Goal: Check status

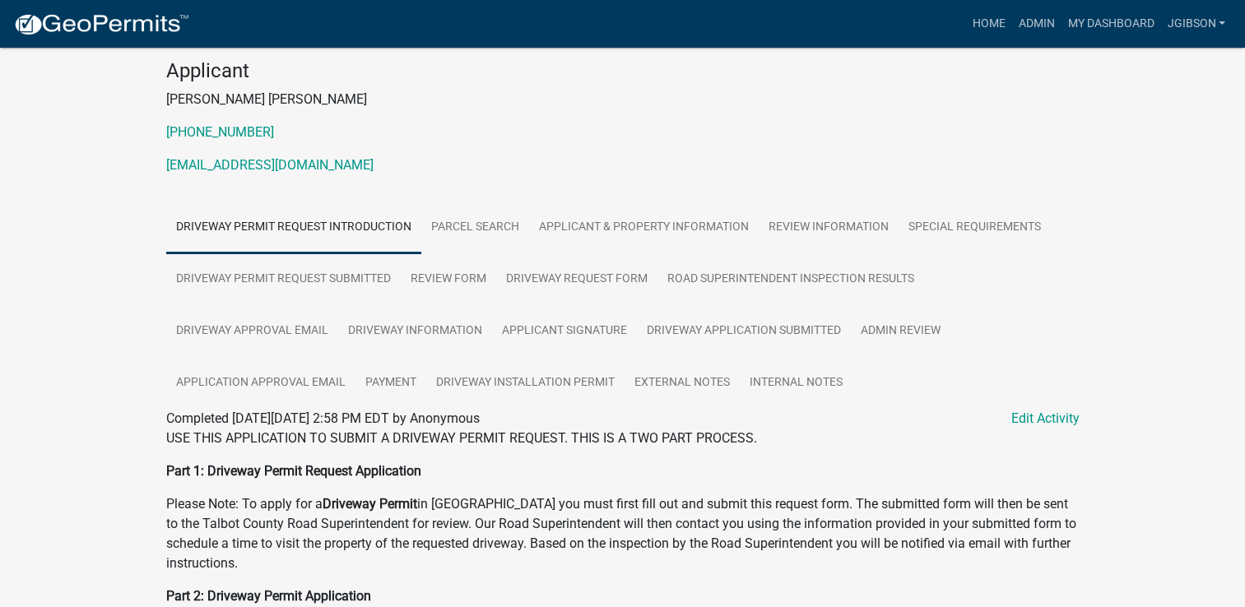
scroll to position [165, 0]
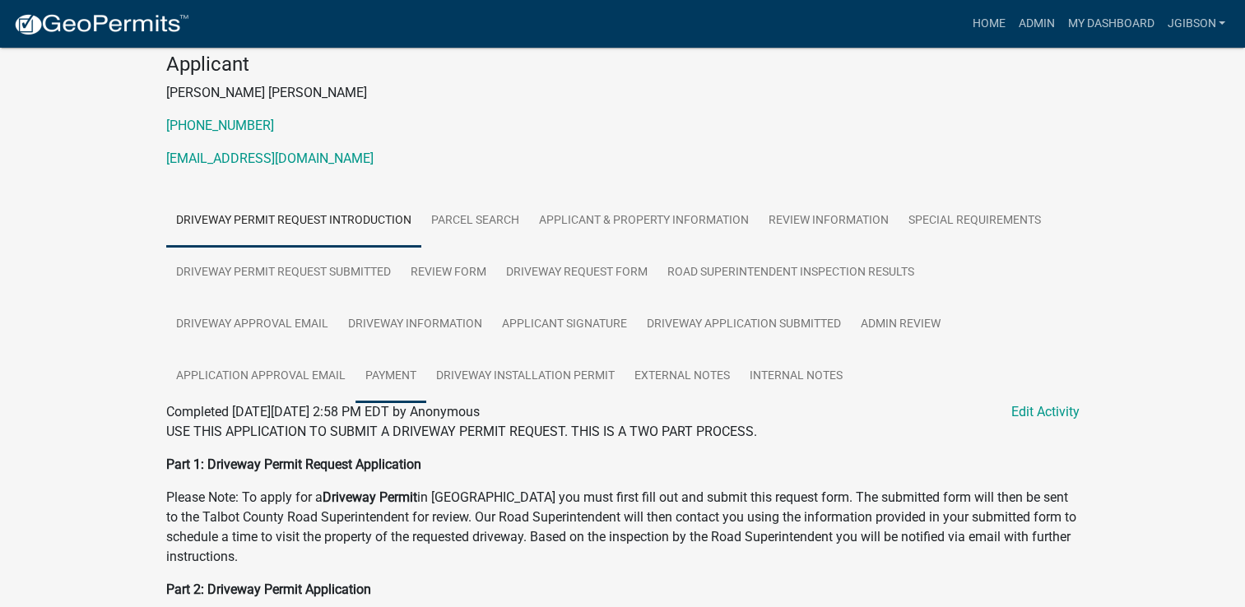
click at [387, 367] on link "Payment" at bounding box center [391, 377] width 71 height 53
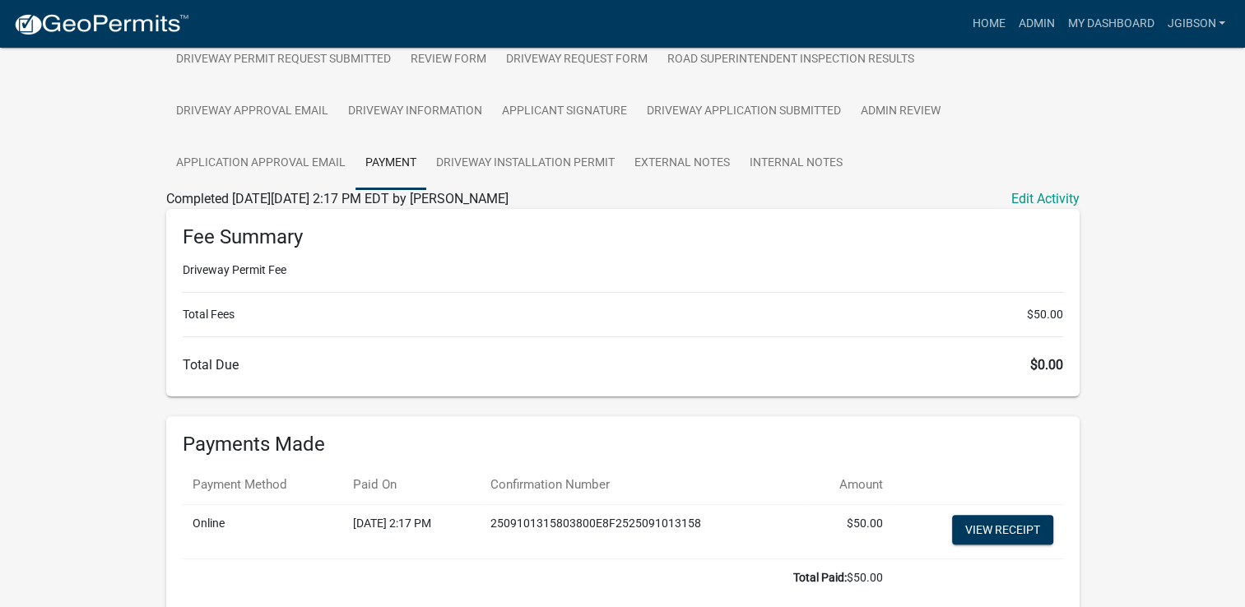
scroll to position [406, 0]
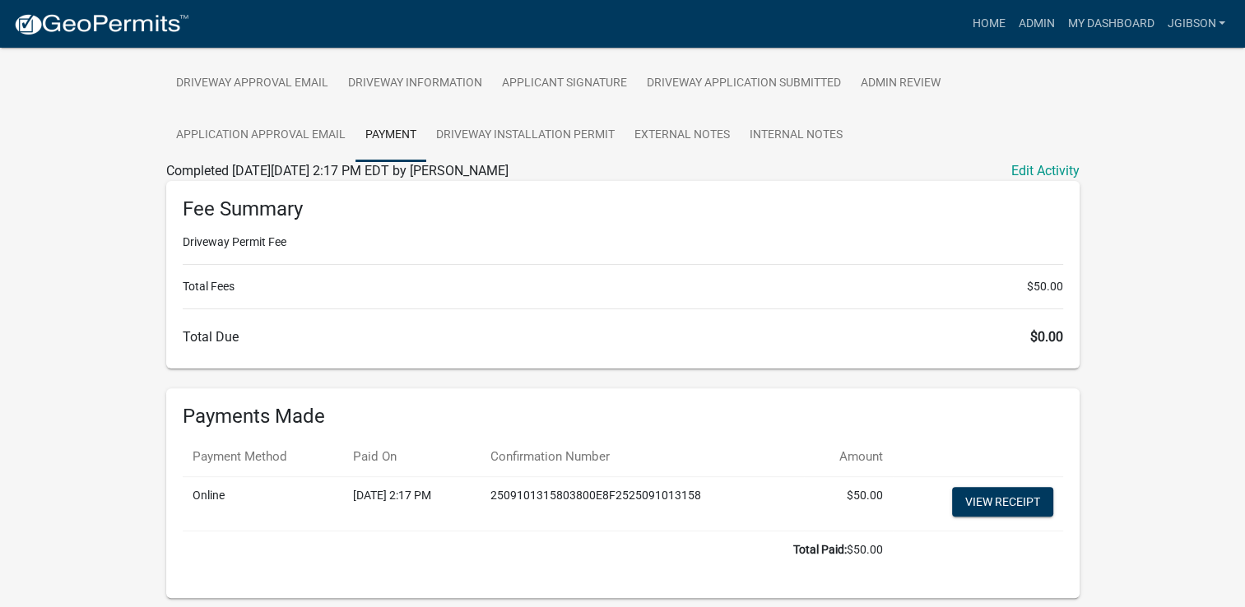
click at [390, 288] on li "Total Fees $50.00" at bounding box center [623, 286] width 881 height 17
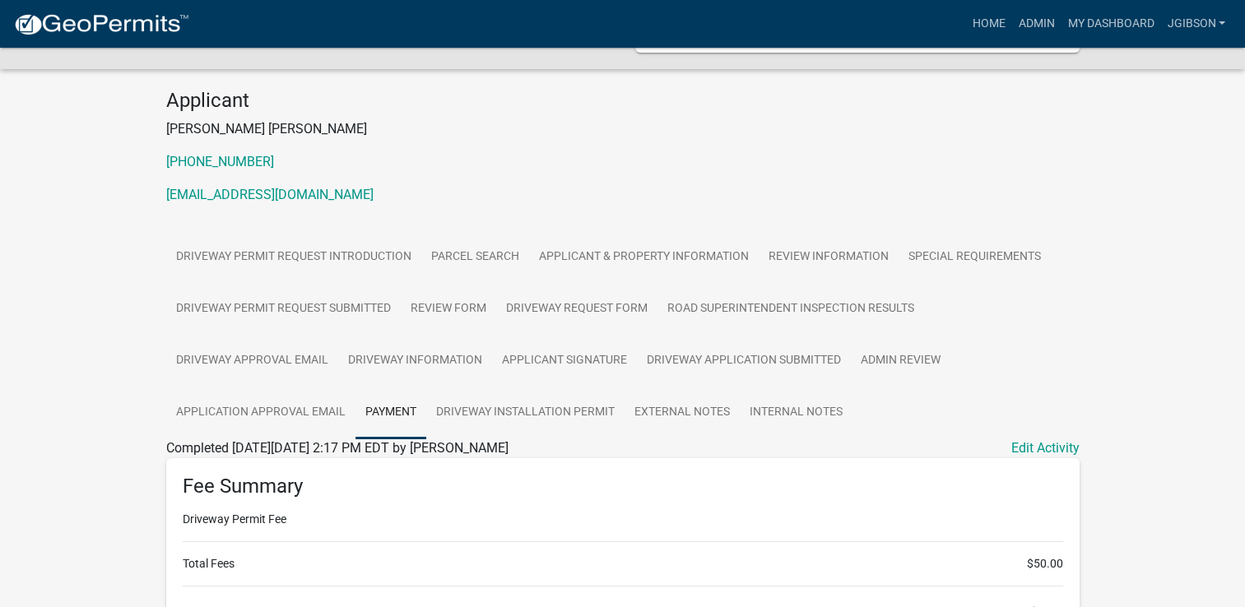
scroll to position [54, 0]
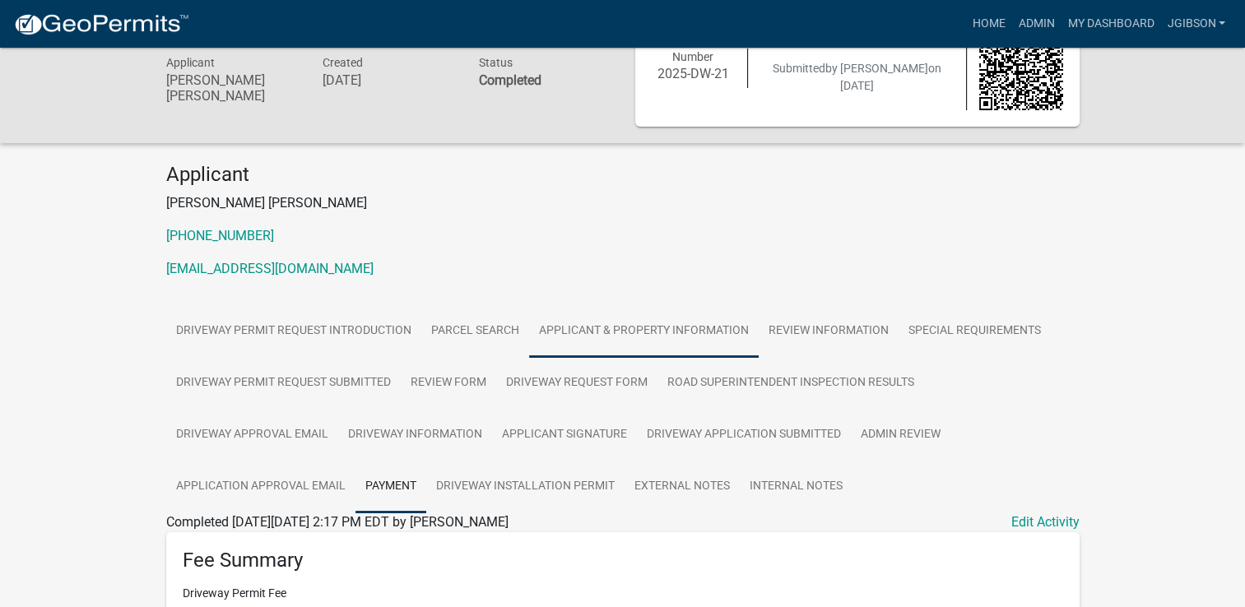
click at [566, 320] on link "Applicant & Property Information" at bounding box center [644, 331] width 230 height 53
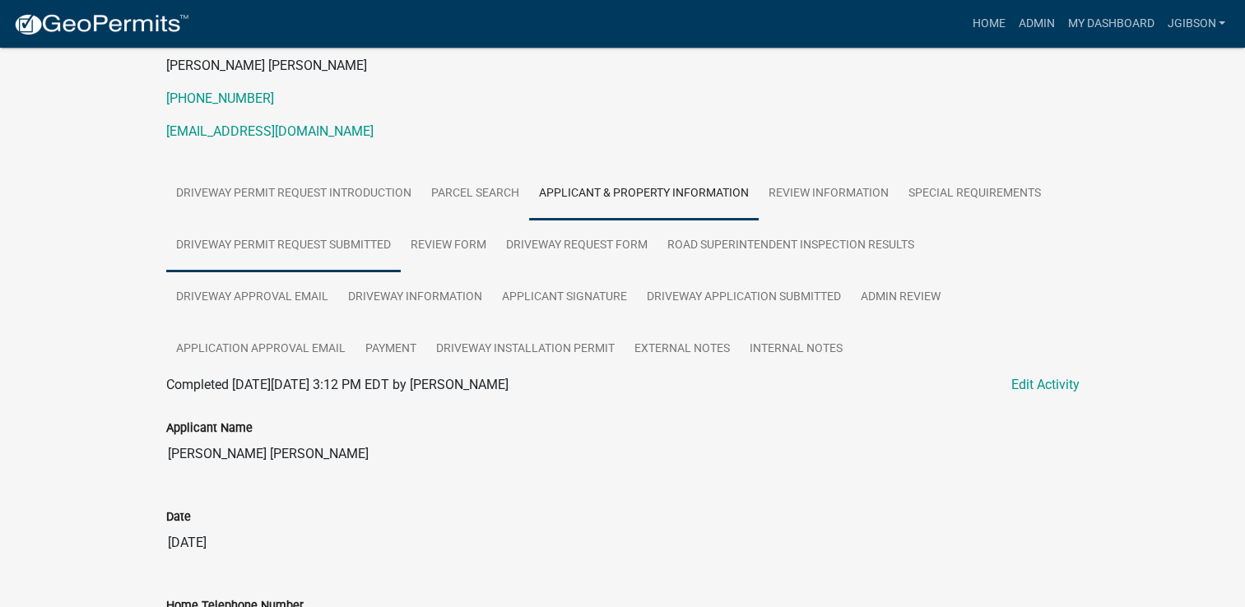
scroll to position [219, 0]
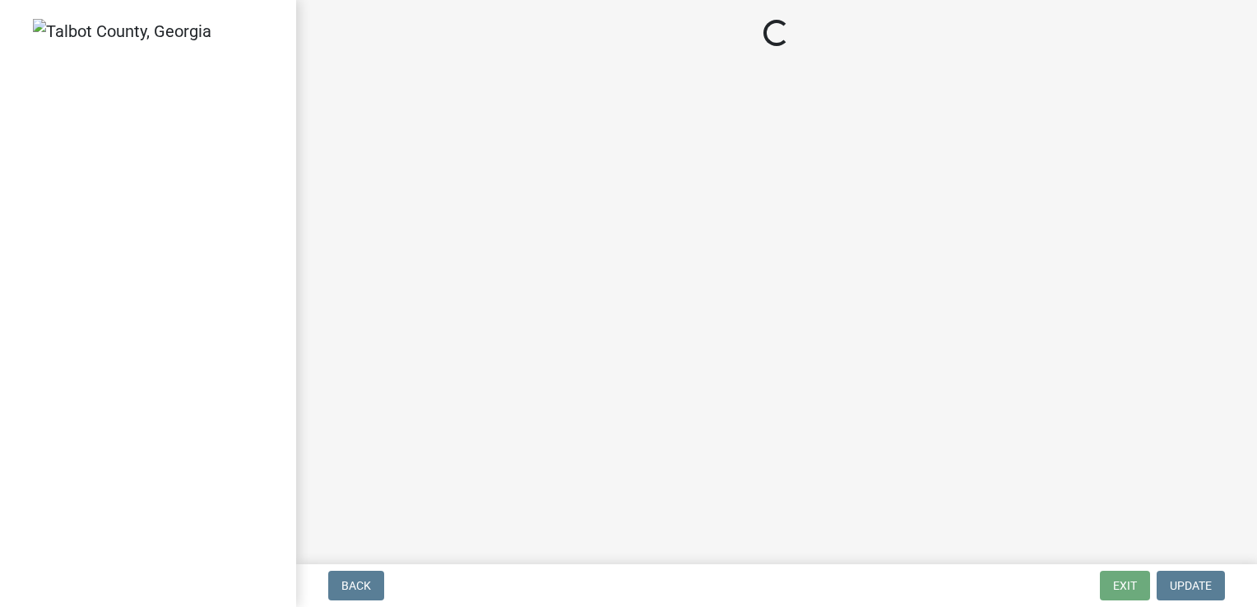
select select "3: 3"
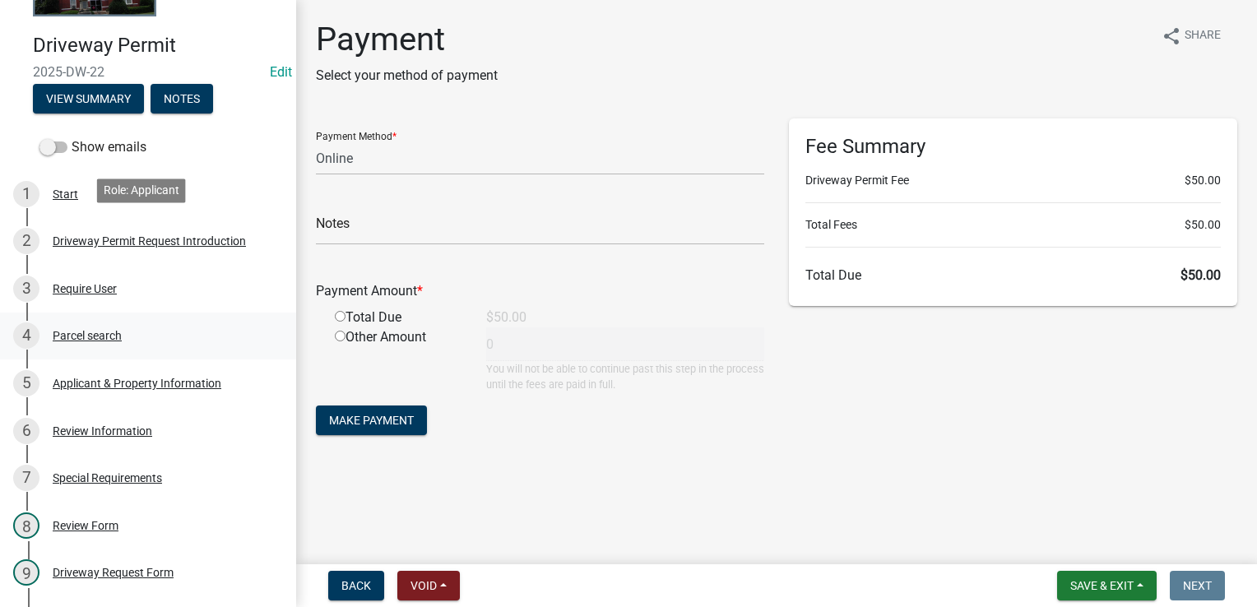
scroll to position [247, 0]
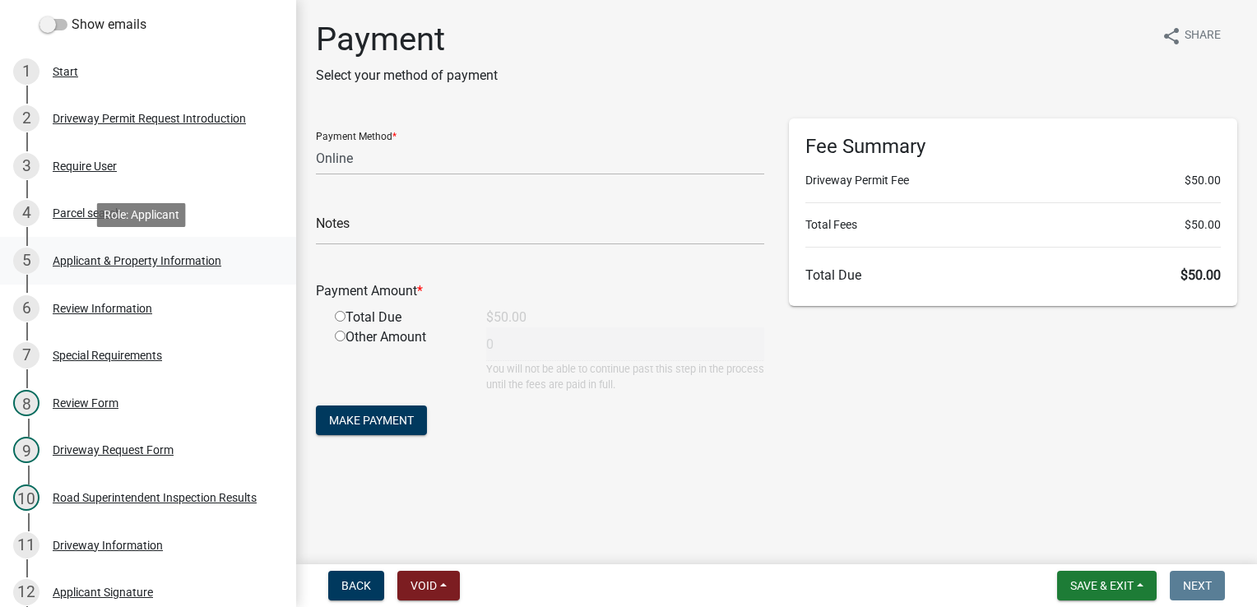
click at [137, 263] on div "Applicant & Property Information" at bounding box center [137, 261] width 169 height 12
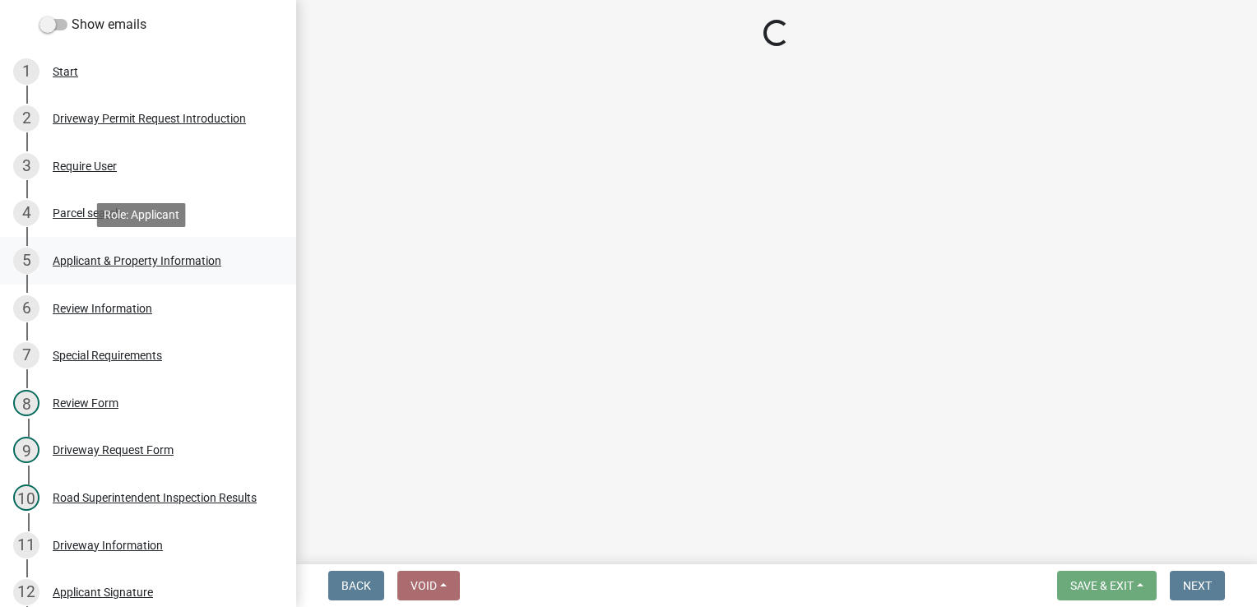
select select "1b9f1f25-2a45-4c36-bbf8-b941f64e08e5"
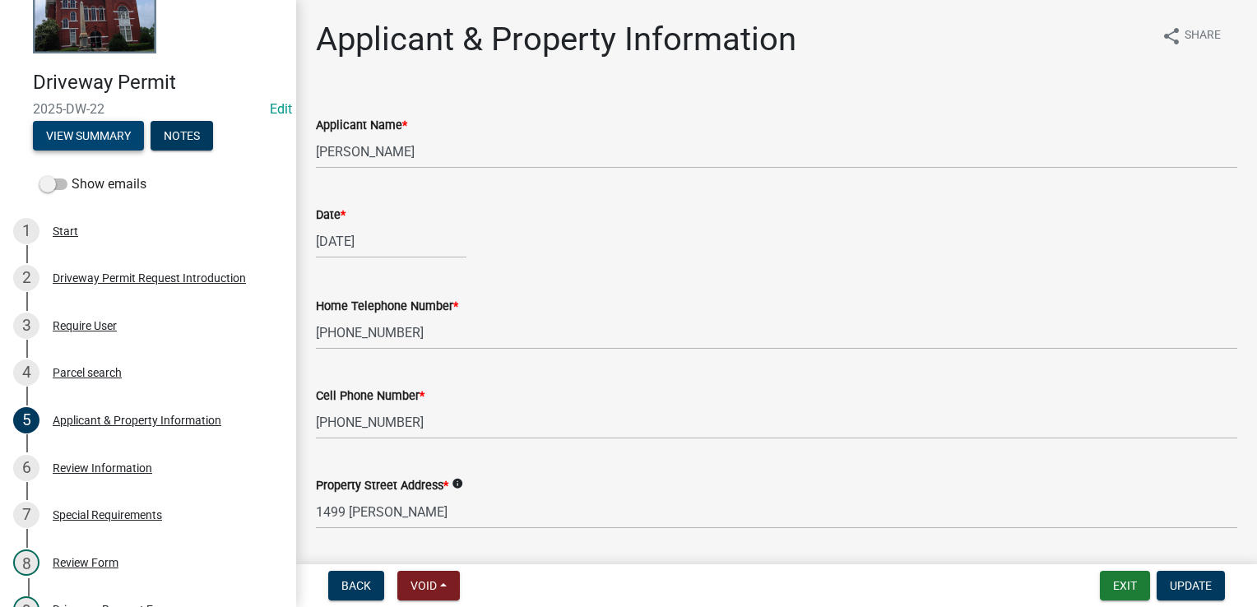
scroll to position [0, 0]
